Goal: Transaction & Acquisition: Purchase product/service

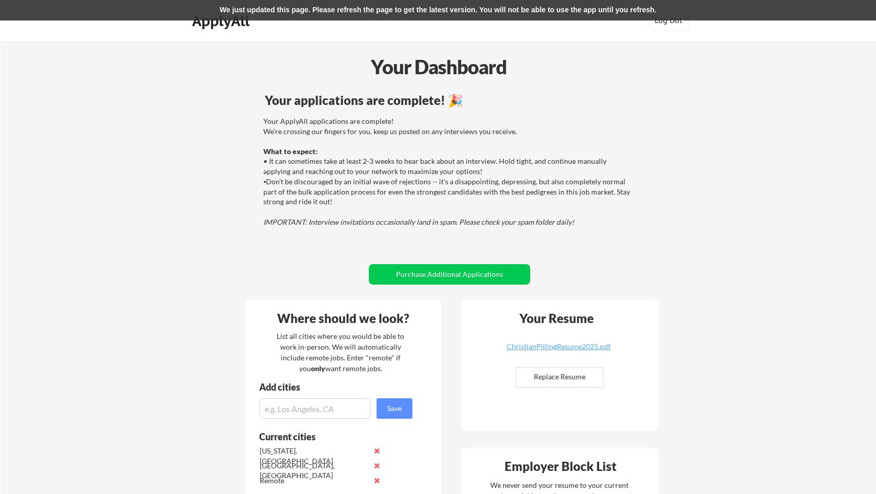
scroll to position [422, 0]
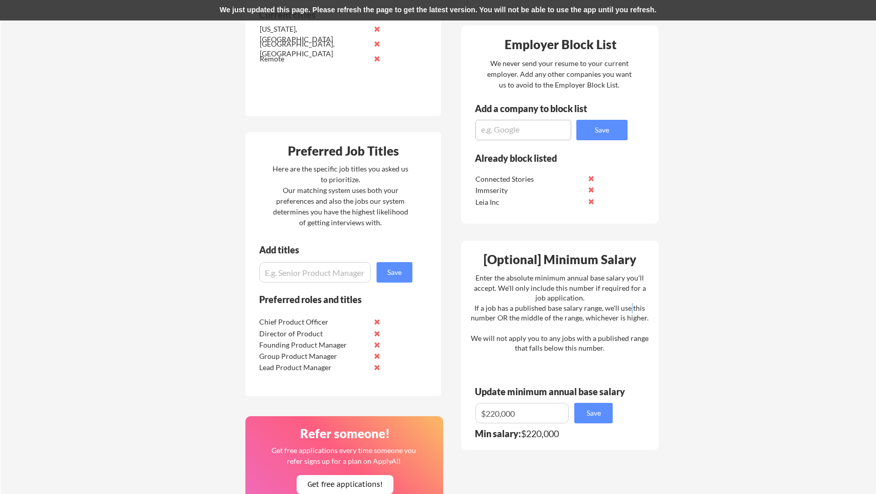
click at [377, 370] on button at bounding box center [377, 368] width 8 height 8
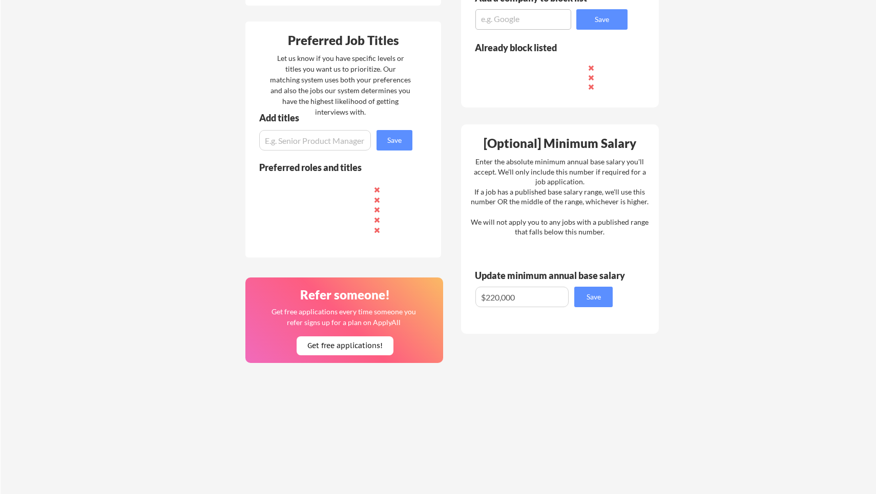
scroll to position [422, 0]
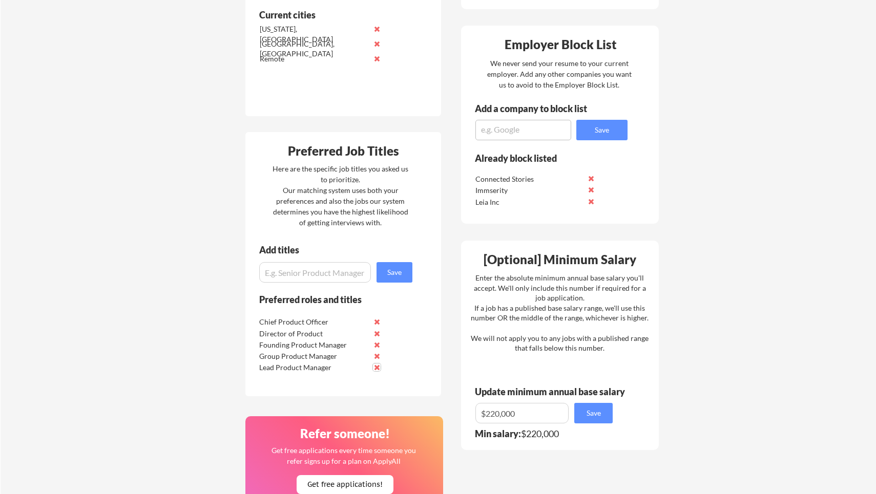
click at [381, 369] on button at bounding box center [377, 368] width 8 height 8
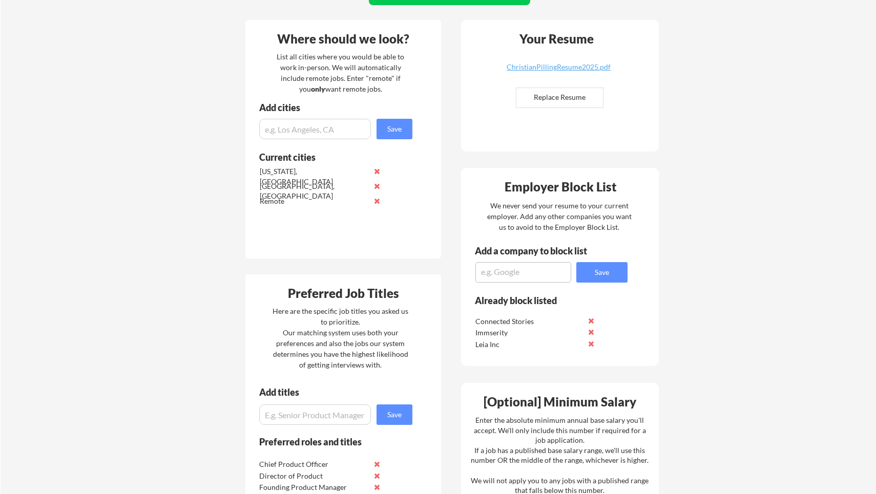
scroll to position [278, 0]
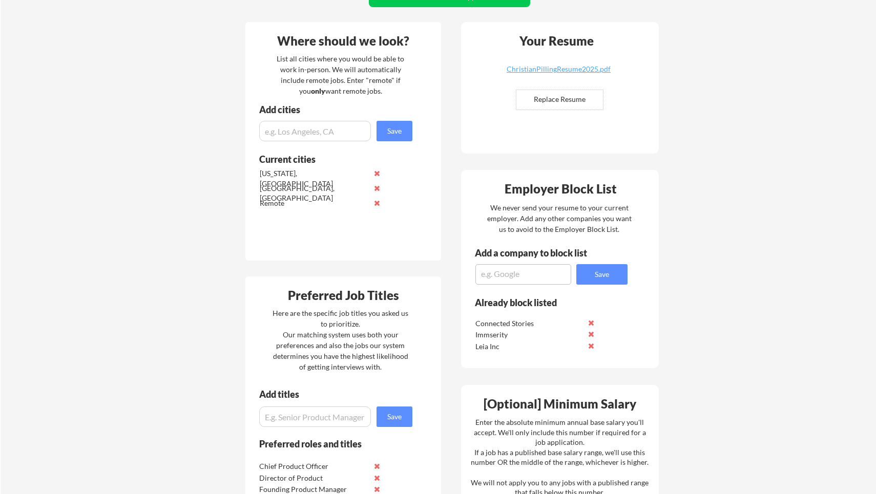
click at [516, 272] on textarea at bounding box center [523, 274] width 96 height 20
type textarea "AFP"
click at [602, 276] on button "Save" at bounding box center [601, 274] width 51 height 20
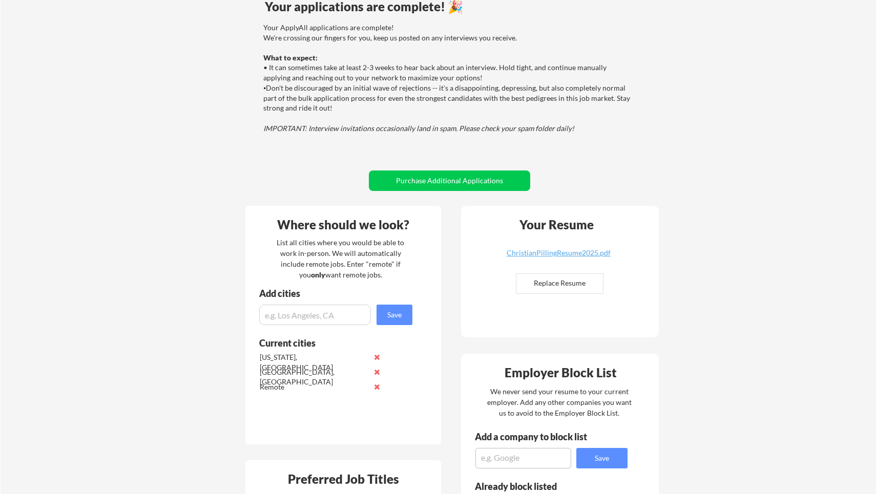
scroll to position [0, 0]
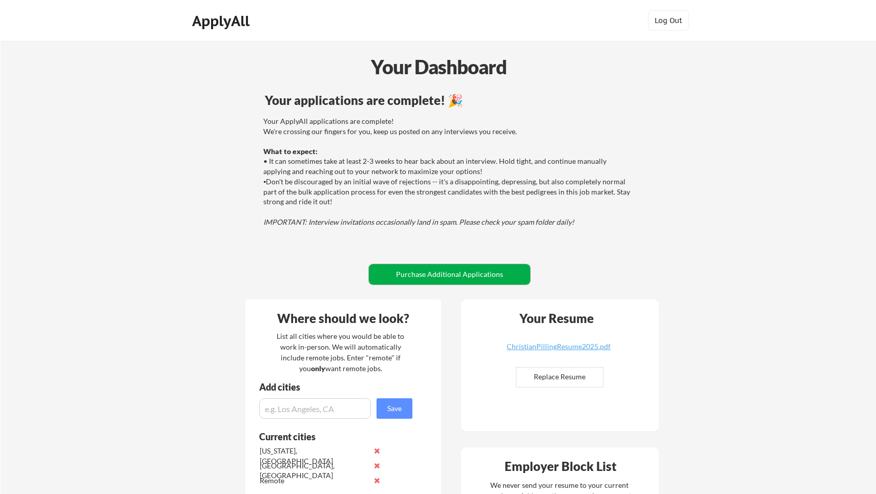
click at [425, 272] on button "Purchase Additional Applications" at bounding box center [449, 274] width 161 height 20
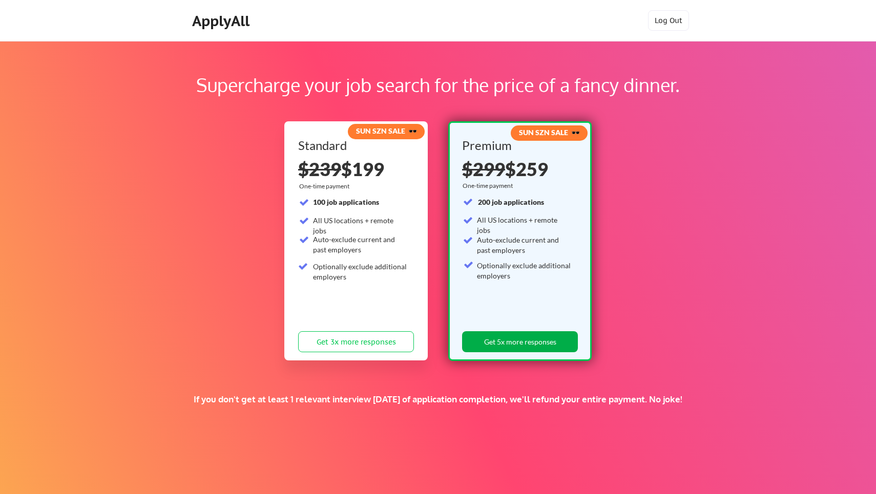
click at [511, 349] on button "Get 5x more responses" at bounding box center [520, 341] width 116 height 21
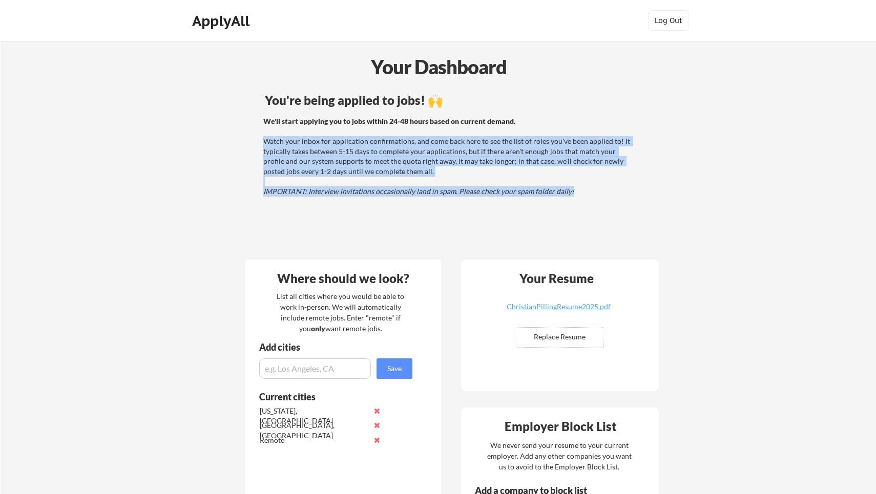
drag, startPoint x: 459, startPoint y: 216, endPoint x: 454, endPoint y: 174, distance: 42.3
click at [454, 174] on div "You're being applied to jobs! 🙌 We'll start applying you to jobs within 24-48 h…" at bounding box center [449, 170] width 413 height 163
click at [454, 174] on div "We'll start applying you to jobs within 24-48 hours based on current demand. Wa…" at bounding box center [447, 156] width 369 height 80
drag, startPoint x: 454, startPoint y: 174, endPoint x: 466, endPoint y: 135, distance: 40.0
click at [466, 135] on div "We'll start applying you to jobs within 24-48 hours based on current demand. Wa…" at bounding box center [447, 156] width 369 height 80
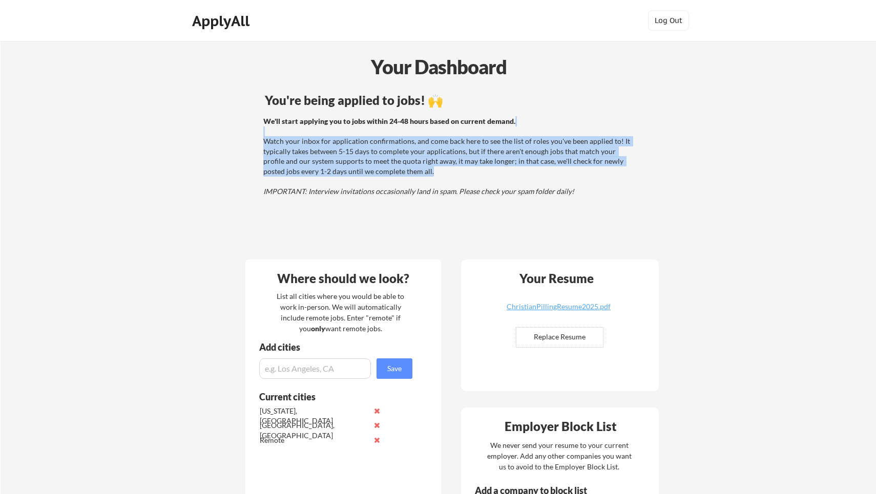
click at [466, 135] on div "We'll start applying you to jobs within 24-48 hours based on current demand. Wa…" at bounding box center [447, 156] width 369 height 80
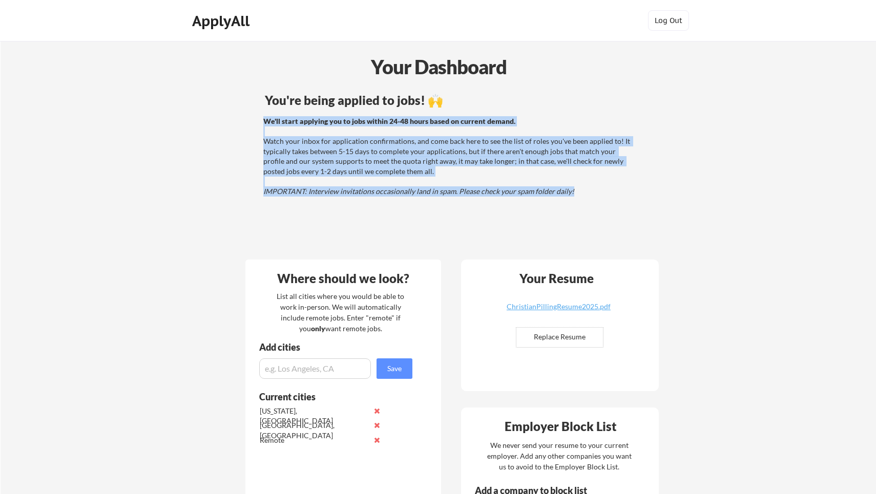
drag, startPoint x: 467, startPoint y: 211, endPoint x: 463, endPoint y: 108, distance: 103.1
click at [463, 108] on div "You're being applied to jobs! 🙌 We'll start applying you to jobs within 24-48 h…" at bounding box center [449, 170] width 413 height 163
click at [463, 108] on div "You're being applied to jobs! 🙌" at bounding box center [449, 102] width 410 height 16
drag, startPoint x: 463, startPoint y: 108, endPoint x: 458, endPoint y: 196, distance: 87.7
click at [458, 196] on div "You're being applied to jobs! 🙌 We'll start applying you to jobs within 24-48 h…" at bounding box center [449, 170] width 413 height 163
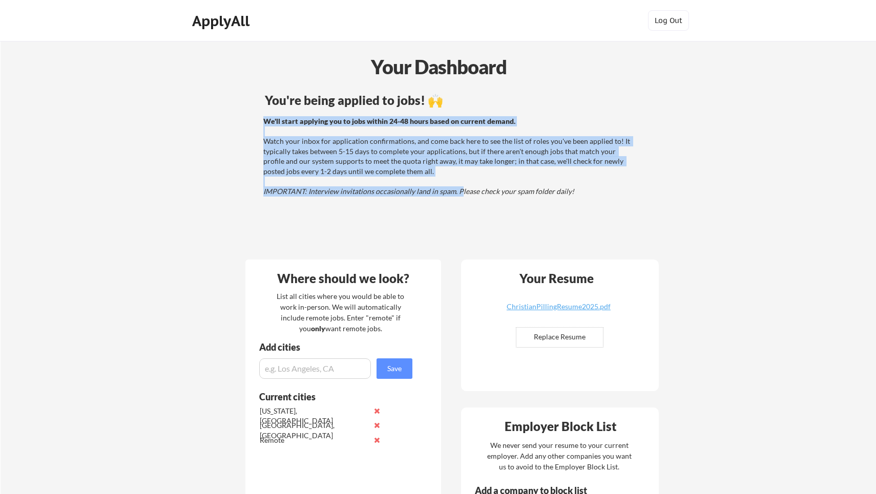
click at [458, 196] on div "We'll start applying you to jobs within 24-48 hours based on current demand. Wa…" at bounding box center [447, 156] width 369 height 80
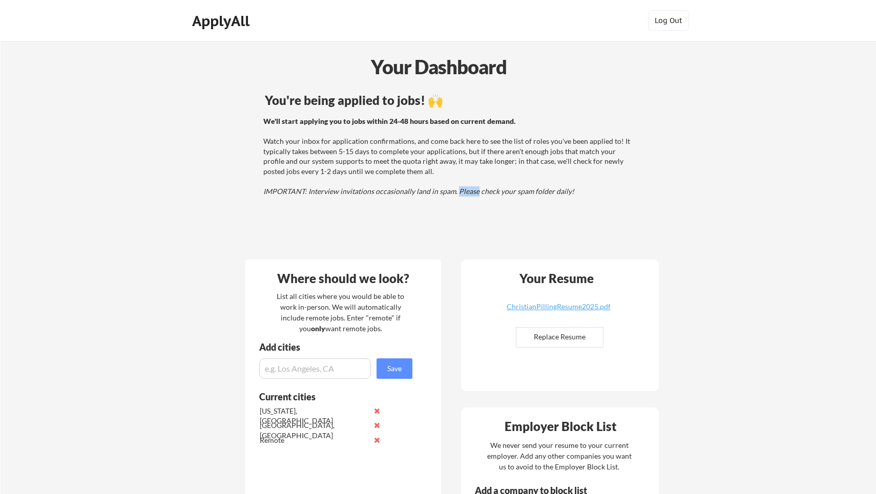
click at [458, 196] on div "We'll start applying you to jobs within 24-48 hours based on current demand. Wa…" at bounding box center [447, 156] width 369 height 80
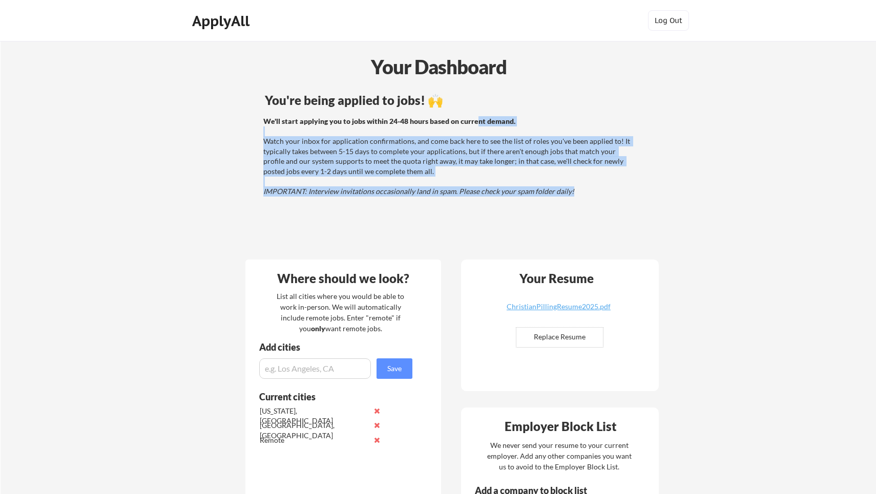
drag, startPoint x: 459, startPoint y: 212, endPoint x: 475, endPoint y: 122, distance: 91.0
click at [475, 122] on div "You're being applied to jobs! 🙌 We'll start applying you to jobs within 24-48 h…" at bounding box center [449, 170] width 413 height 163
click at [475, 122] on strong "We'll start applying you to jobs within 24-48 hours based on current demand." at bounding box center [389, 121] width 252 height 9
